Goal: Task Accomplishment & Management: Use online tool/utility

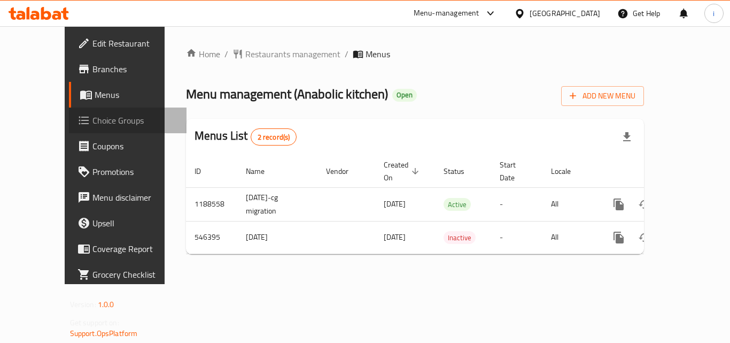
click at [92, 124] on span "Choice Groups" at bounding box center [135, 120] width 86 height 13
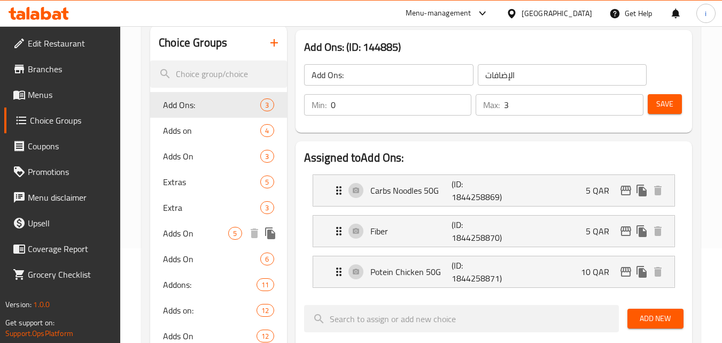
scroll to position [107, 0]
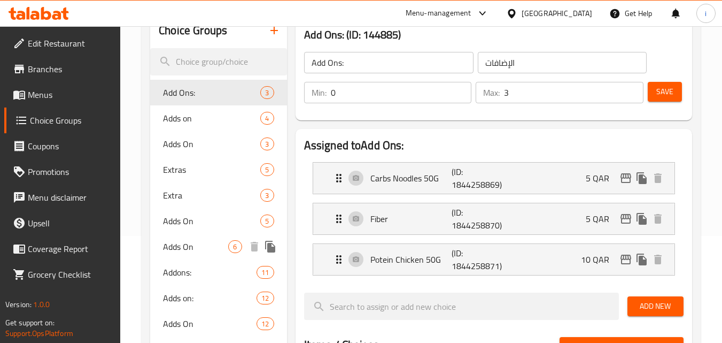
click at [192, 240] on span "Adds On" at bounding box center [195, 246] width 65 height 13
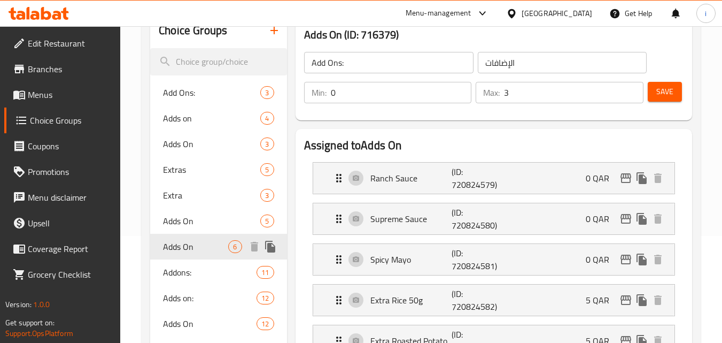
type input "Adds On"
type input "يضيف على"
type input "1"
click at [192, 221] on span "Adds On" at bounding box center [195, 220] width 65 height 13
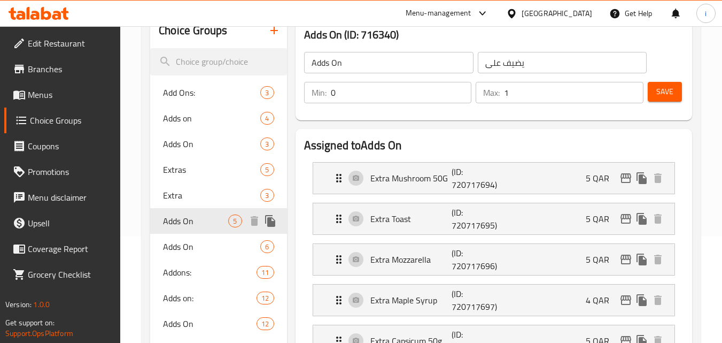
type input "يضيف على"
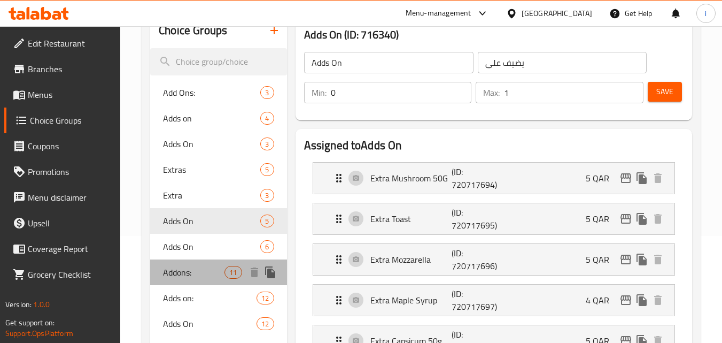
click at [190, 268] on span "Addons:" at bounding box center [193, 272] width 61 height 13
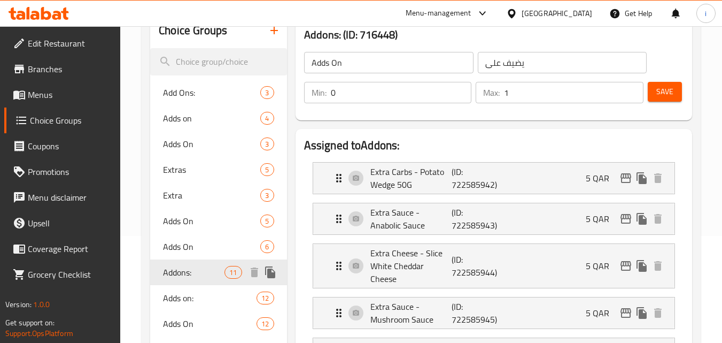
type input "Addons:"
type input "إضافات:"
type input "11"
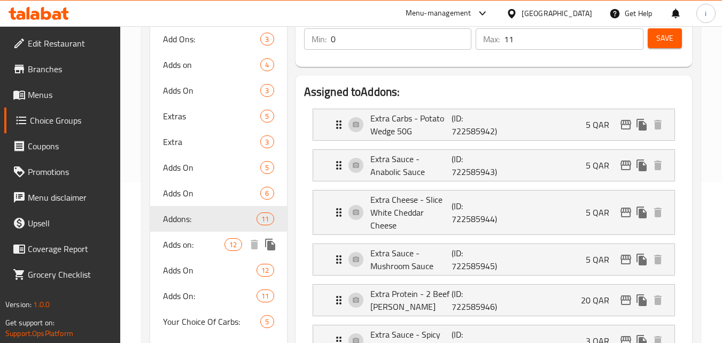
click at [195, 245] on span "Adds on:" at bounding box center [193, 244] width 61 height 13
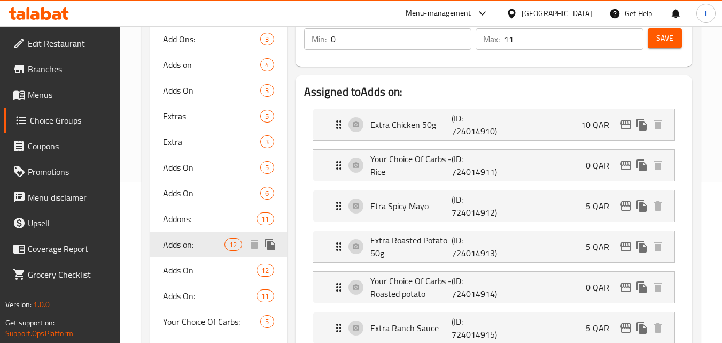
type input "Adds on:"
type input "الإضافات:"
type input "15"
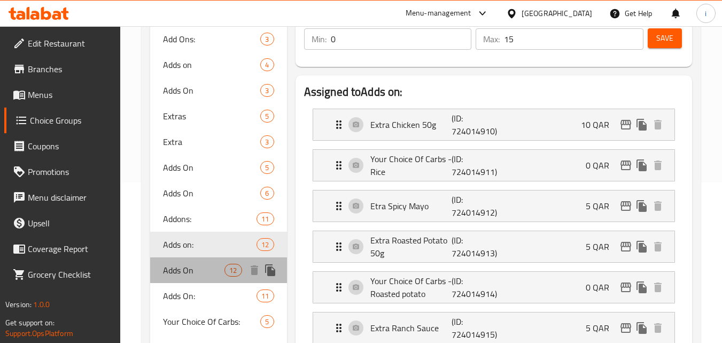
click at [190, 273] on span "Adds On" at bounding box center [193, 269] width 61 height 13
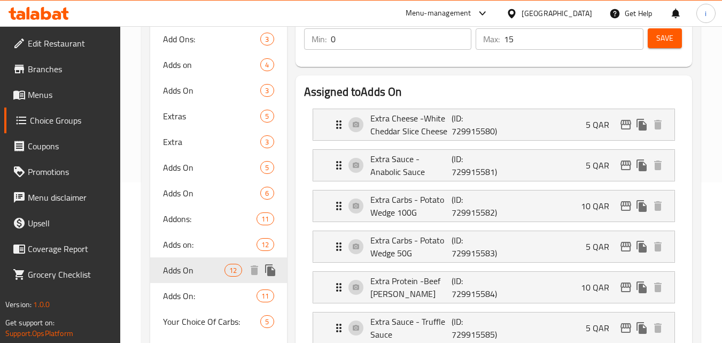
type input "Adds On"
type input "يضيف على"
type input "12"
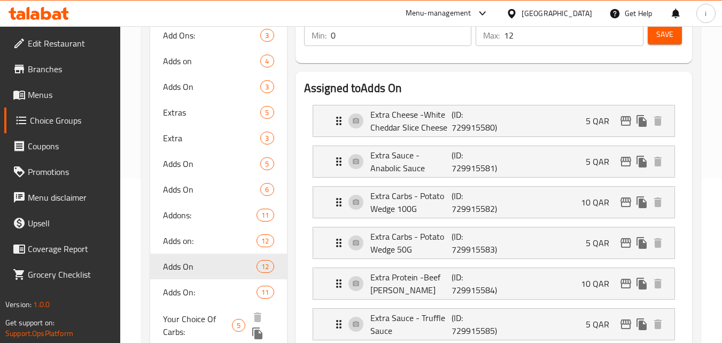
scroll to position [214, 0]
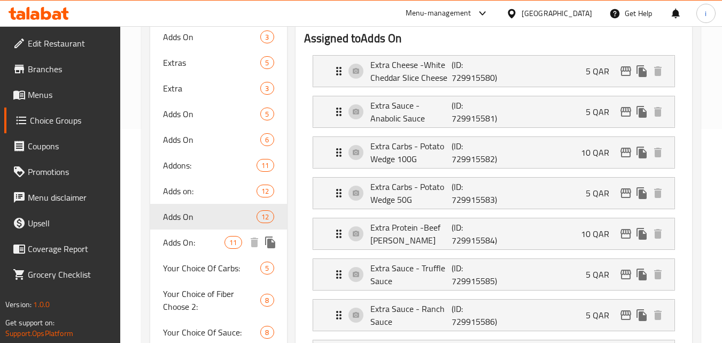
click at [190, 246] on span "Adds On:" at bounding box center [193, 242] width 61 height 13
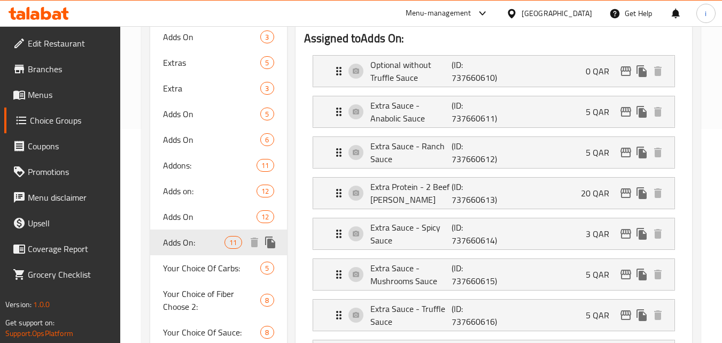
type input "Adds On:"
type input "الإضافات:"
type input "11"
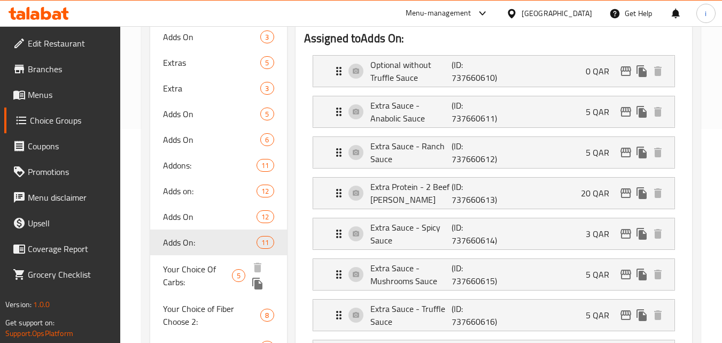
click at [198, 270] on span "Your Choice Of Carbs:" at bounding box center [197, 275] width 69 height 26
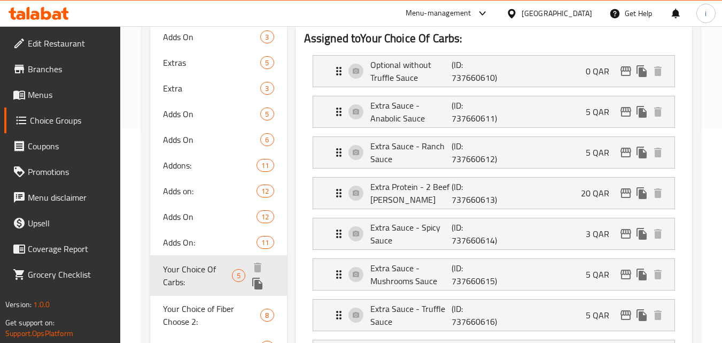
type input "Your Choice Of Carbs:"
type input "اختيارك من الكربوهيدرات:"
type input "1"
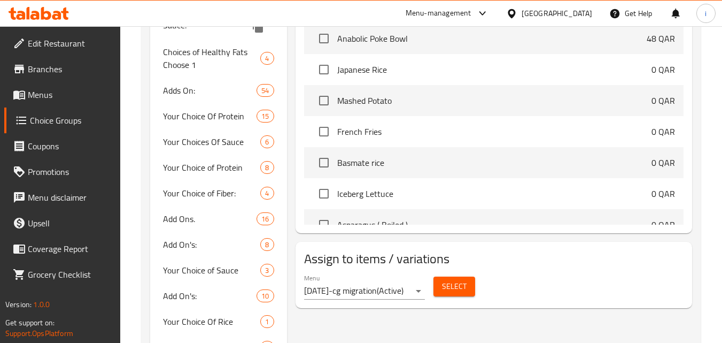
scroll to position [588, 0]
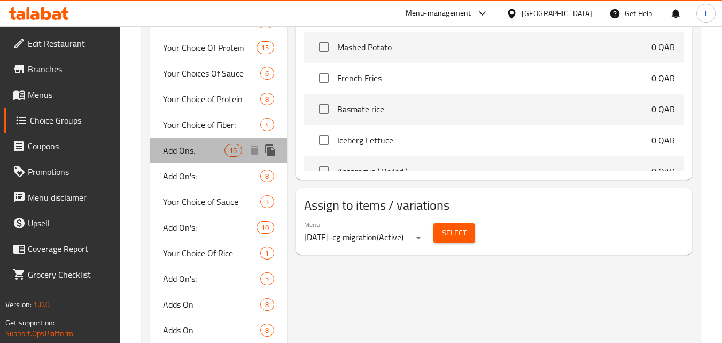
click at [189, 159] on div "Add Ons. 16" at bounding box center [218, 150] width 136 height 26
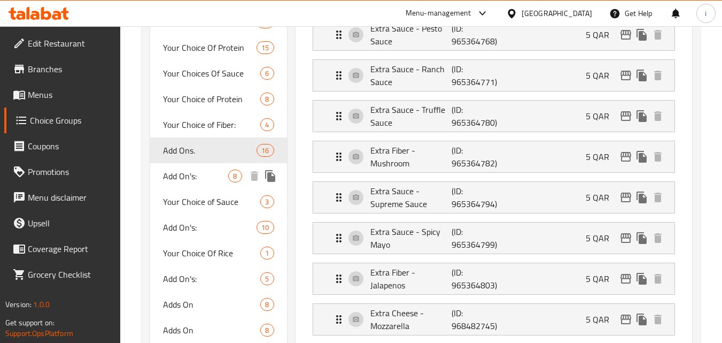
type input "Add Ons."
type input "إضافة إضافات."
type input "16"
click at [175, 178] on span "Add On's:" at bounding box center [195, 175] width 65 height 13
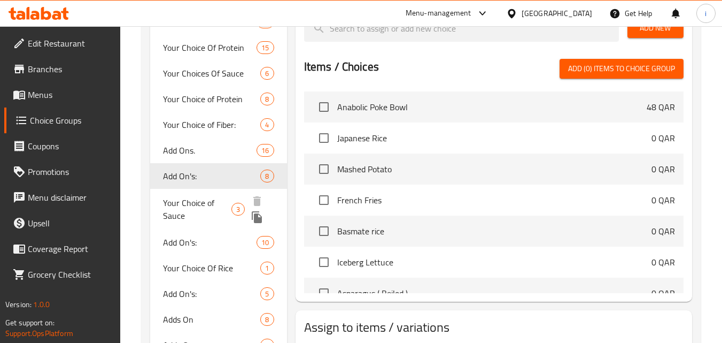
type input "Add On's:"
type input "الإضافات:"
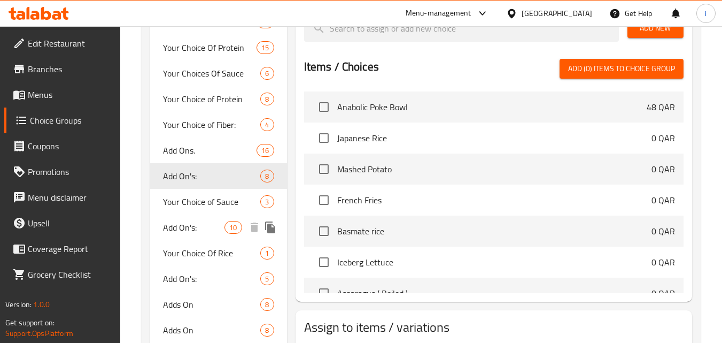
click at [185, 229] on span "Add On's:" at bounding box center [193, 227] width 61 height 13
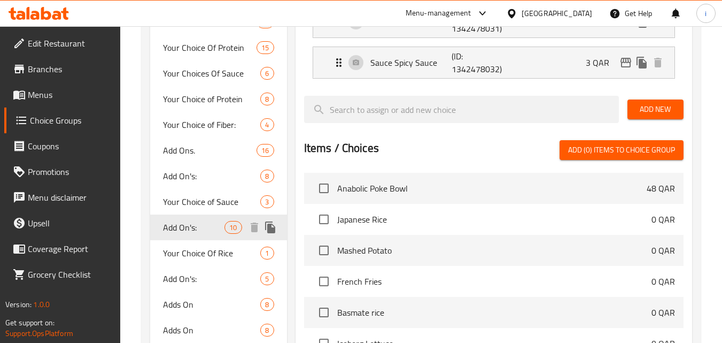
type input "10"
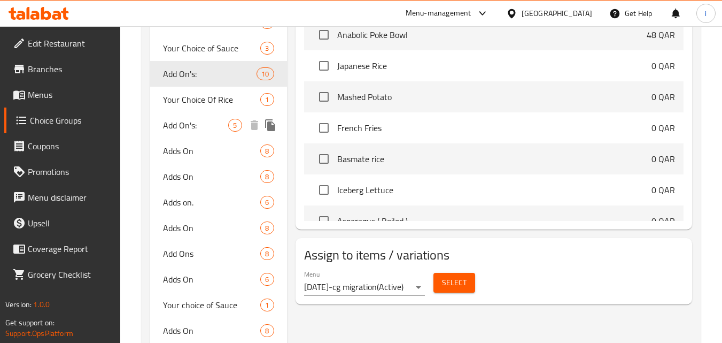
scroll to position [748, 0]
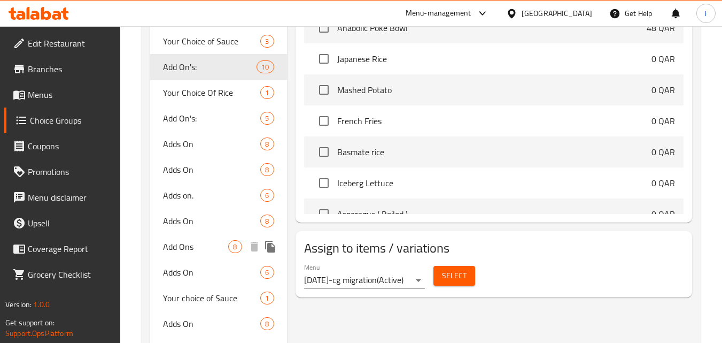
click at [192, 250] on span "Add Ons" at bounding box center [195, 246] width 65 height 13
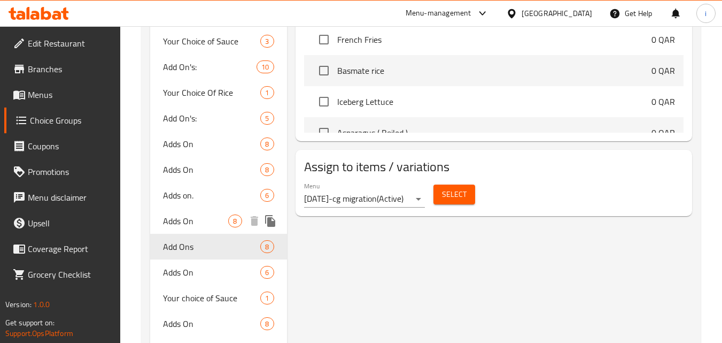
type input "Add Ons"
type input "إضافات"
type input "8"
click at [192, 224] on span "Adds On" at bounding box center [195, 220] width 65 height 13
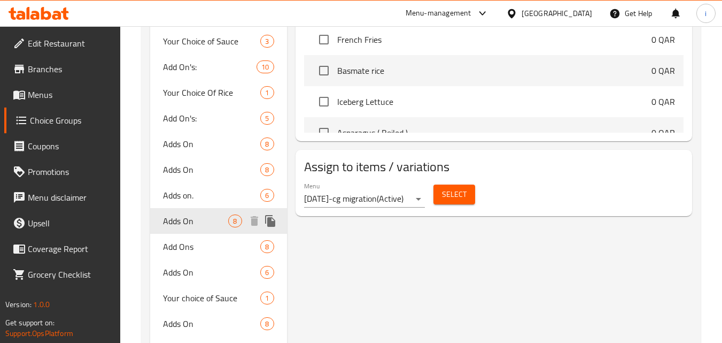
type input "Adds On"
type input "يضيف على"
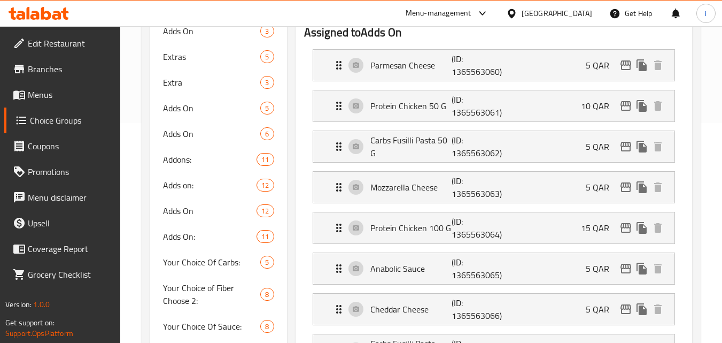
scroll to position [214, 0]
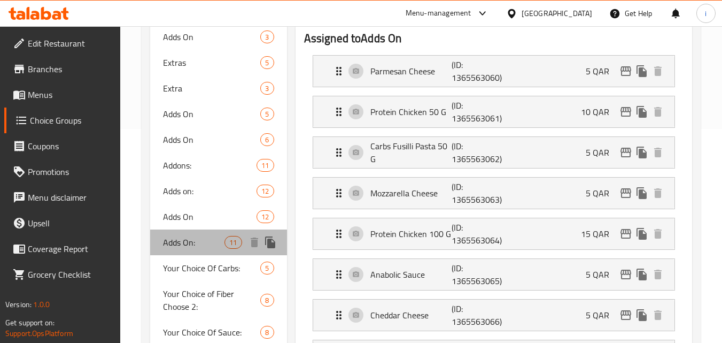
click at [182, 245] on span "Adds On:" at bounding box center [193, 242] width 61 height 13
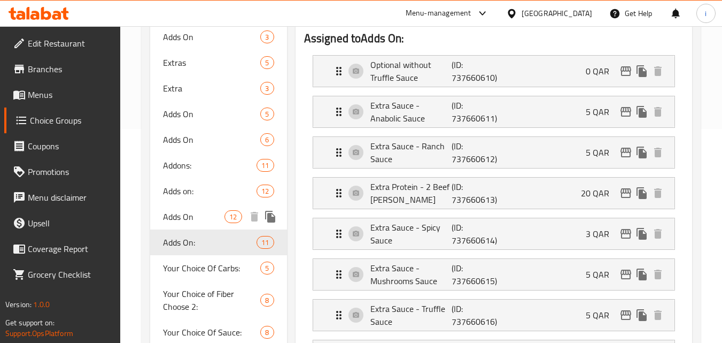
type input "Adds On:"
type input "الإضافات:"
type input "11"
click at [187, 218] on span "Adds On" at bounding box center [193, 216] width 61 height 13
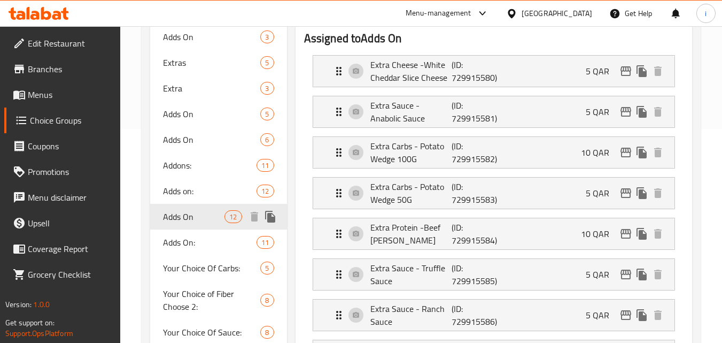
type input "Adds On"
type input "يضيف على"
type input "12"
click at [185, 196] on span "Adds on:" at bounding box center [193, 190] width 61 height 13
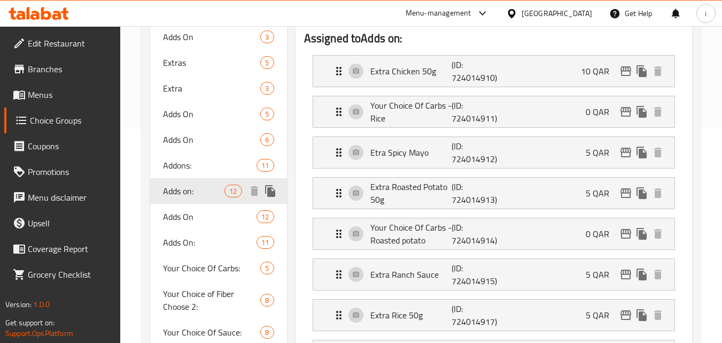
type input "Adds on:"
type input "الإضافات:"
type input "15"
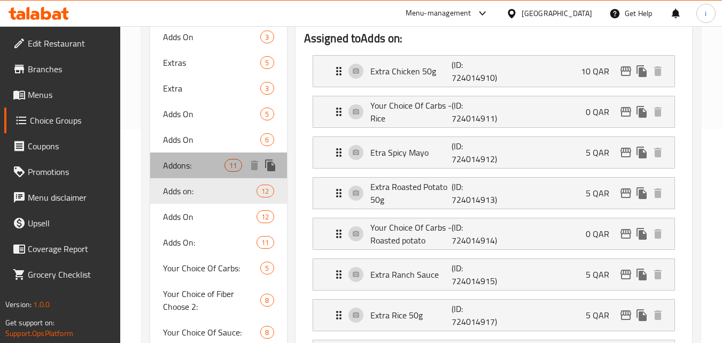
click at [184, 169] on span "Addons:" at bounding box center [193, 165] width 61 height 13
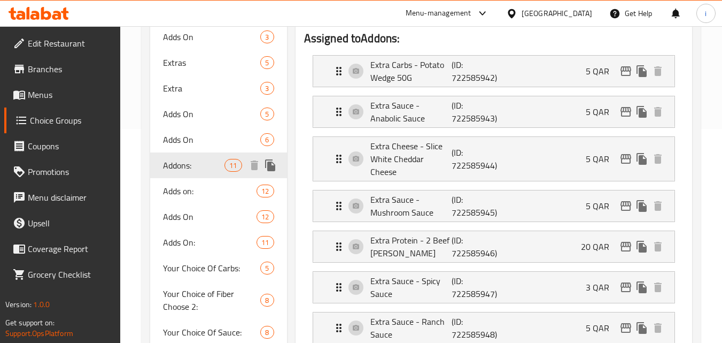
type input "Addons:"
type input "إضافات:"
type input "11"
click at [182, 137] on span "Adds On" at bounding box center [195, 139] width 65 height 13
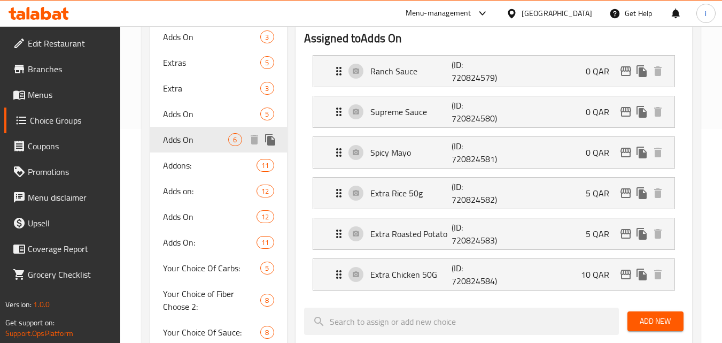
type input "Adds On"
type input "يضيف على"
type input "1"
click at [176, 109] on span "Adds On" at bounding box center [195, 113] width 65 height 13
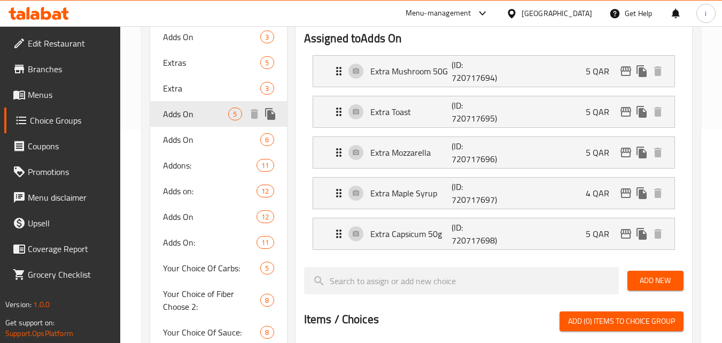
type input "يضيف على"
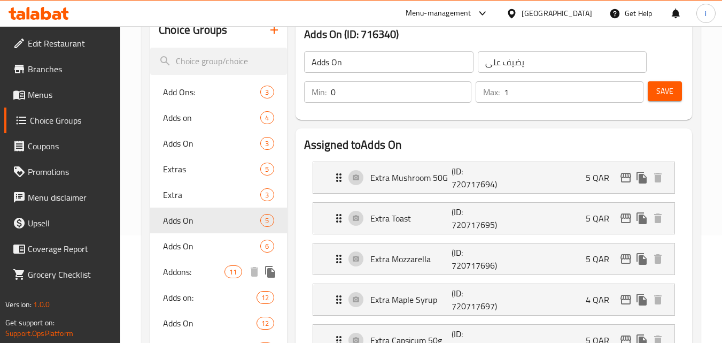
scroll to position [107, 0]
click at [181, 196] on span "Extra" at bounding box center [195, 195] width 65 height 13
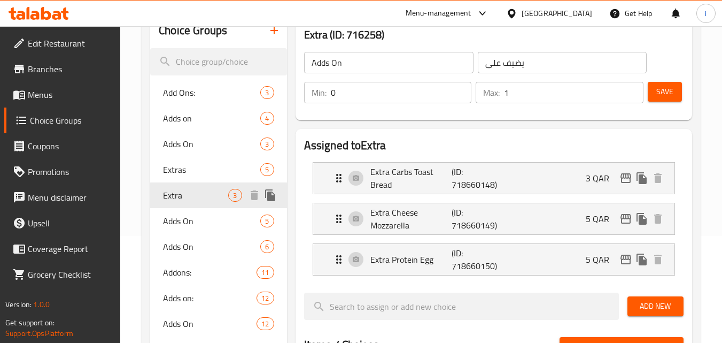
type input "Extra"
type input "إضافي"
type input "3"
click at [180, 168] on span "Extras" at bounding box center [195, 169] width 65 height 13
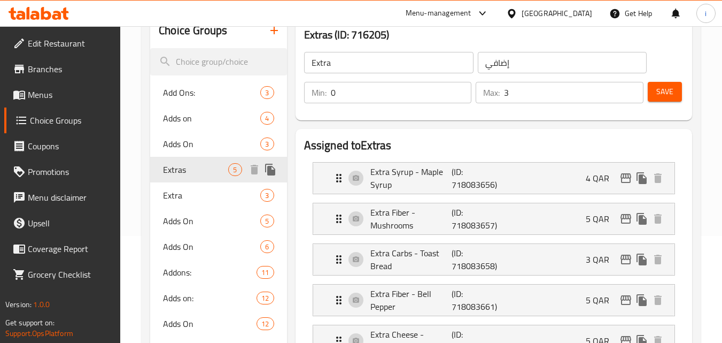
type input "Extras"
type input "الإضافات"
type input "5"
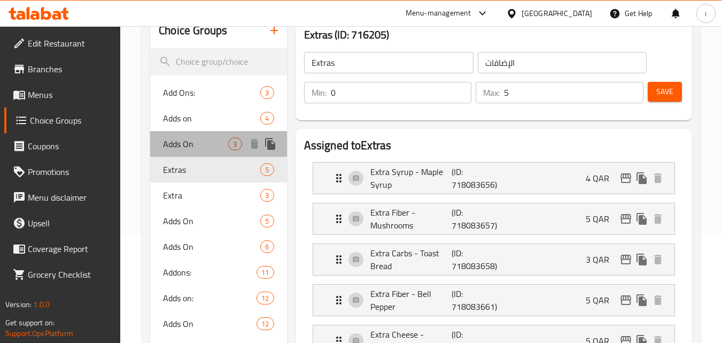
click at [182, 145] on span "Adds On" at bounding box center [195, 143] width 65 height 13
type input "Adds On"
type input "يضيف على"
type input "1"
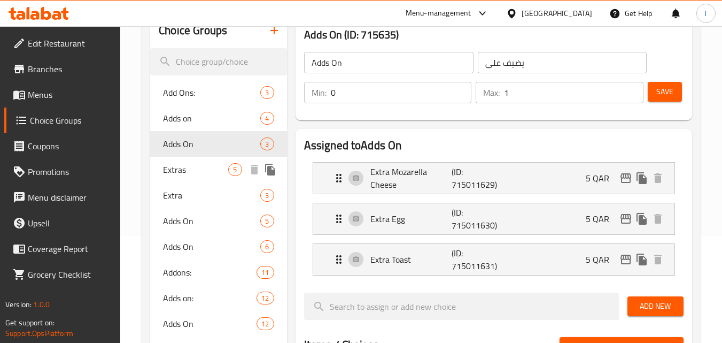
click at [182, 174] on span "Extras" at bounding box center [195, 169] width 65 height 13
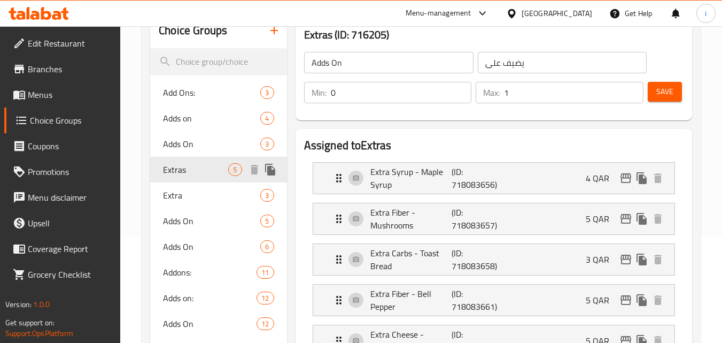
type input "Extras"
type input "الإضافات"
type input "5"
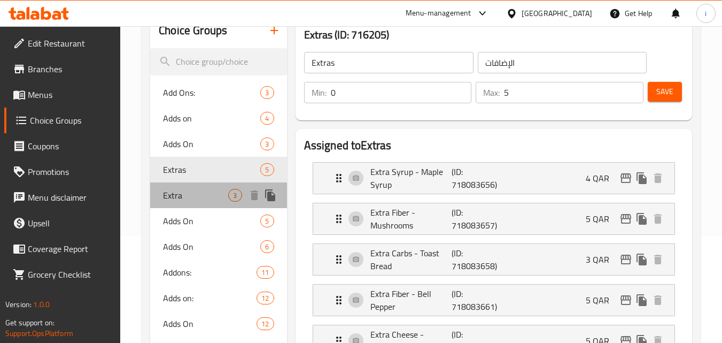
click at [182, 194] on span "Extra" at bounding box center [195, 195] width 65 height 13
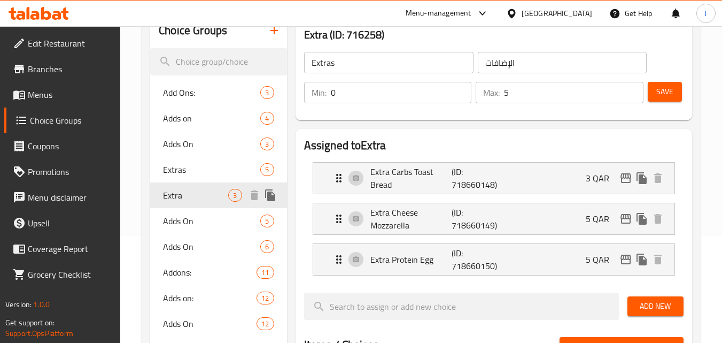
type input "Extra"
type input "إضافي"
type input "3"
click at [190, 121] on span "Adds on" at bounding box center [195, 118] width 65 height 13
type input "Adds on"
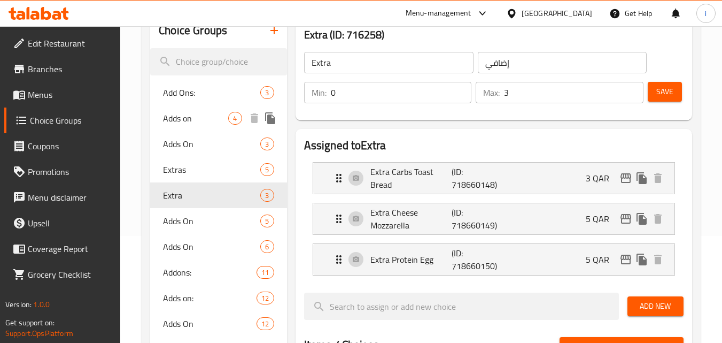
type input "يضيف على"
type input "4"
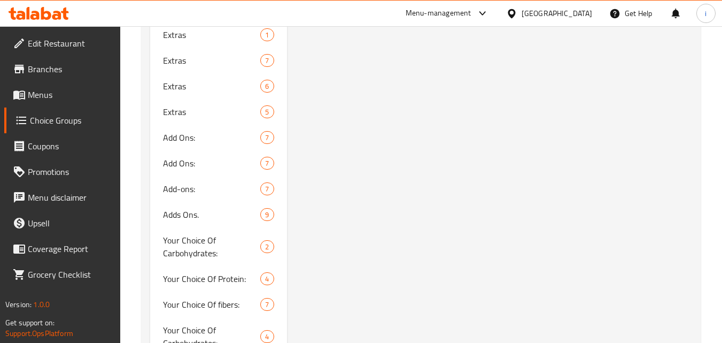
scroll to position [2512, 0]
